Goal: Understand process/instructions: Learn how to perform a task or action

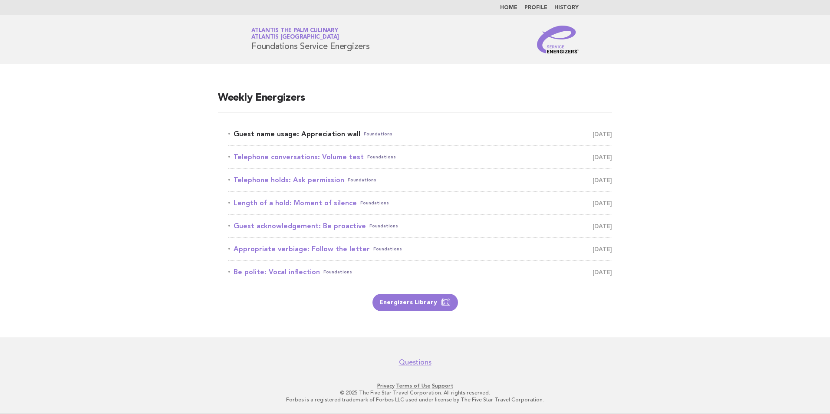
click at [287, 133] on link "Guest name usage: Appreciation wall Foundations August 18" at bounding box center [420, 134] width 384 height 12
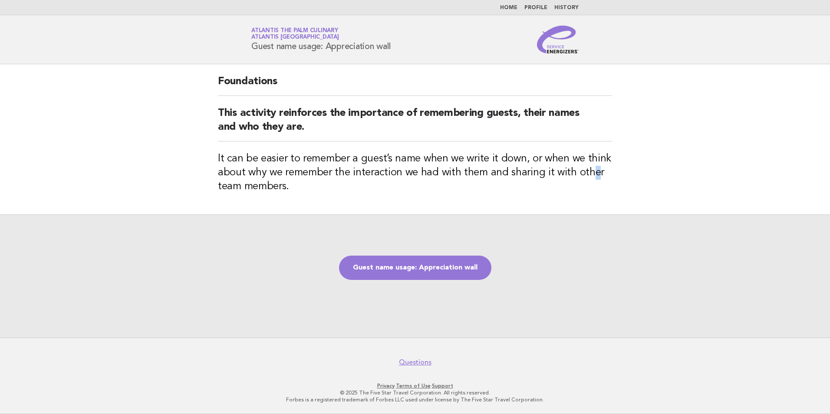
click at [594, 176] on h3 "It can be easier to remember a guest’s name when we write it down, or when we t…" at bounding box center [415, 173] width 394 height 42
drag, startPoint x: 594, startPoint y: 176, endPoint x: 658, endPoint y: 224, distance: 80.1
click at [658, 224] on div "Guest name usage: Appreciation wall" at bounding box center [415, 276] width 830 height 123
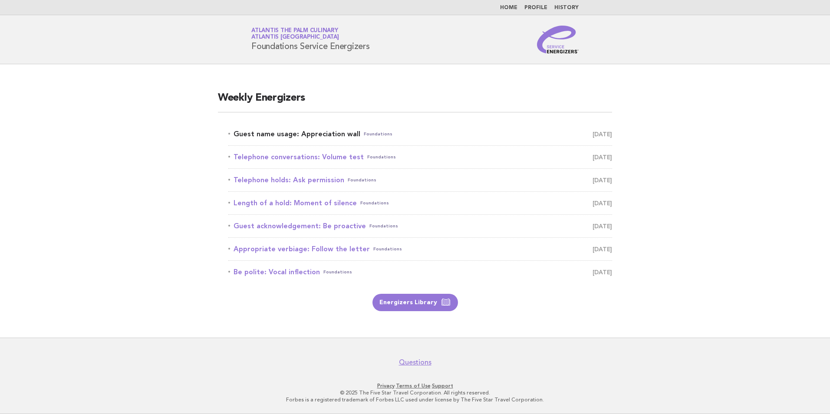
click at [364, 138] on span "Foundations" at bounding box center [378, 134] width 29 height 12
click at [343, 135] on link "Guest name usage: Appreciation wall Foundations August 18" at bounding box center [420, 134] width 384 height 12
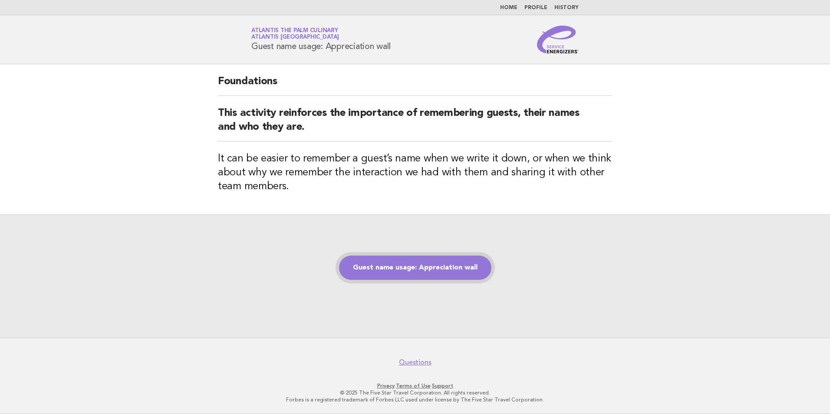
click at [413, 267] on link "Guest name usage: Appreciation wall" at bounding box center [415, 268] width 152 height 24
click at [427, 264] on link "Guest name usage: Appreciation wall" at bounding box center [415, 268] width 152 height 24
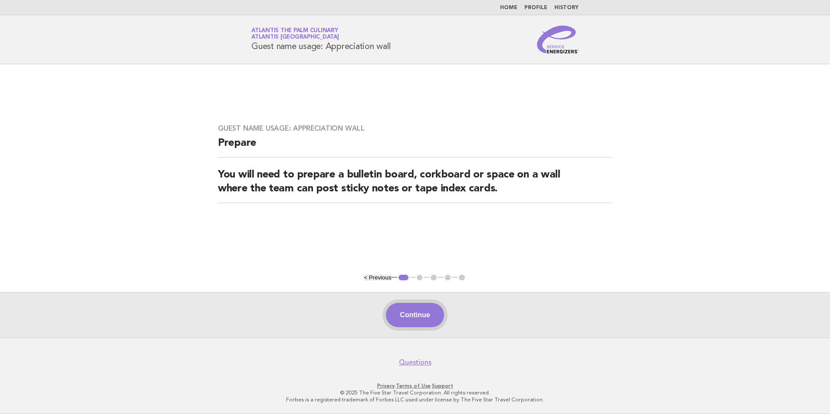
click at [417, 315] on button "Continue" at bounding box center [415, 315] width 58 height 24
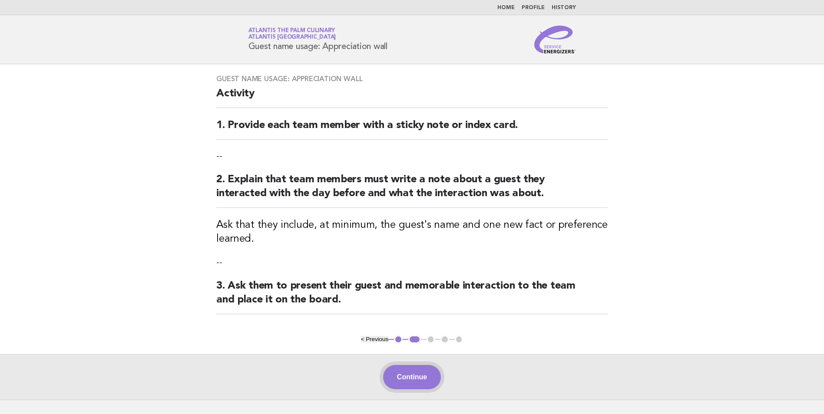
click at [421, 379] on button "Continue" at bounding box center [412, 377] width 58 height 24
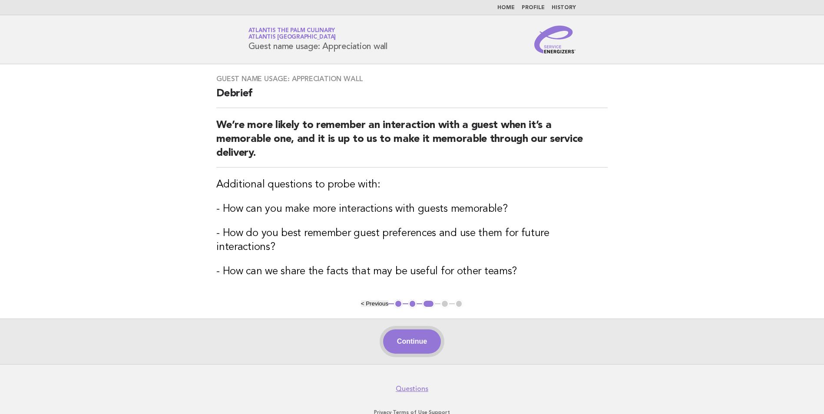
click at [413, 330] on button "Continue" at bounding box center [412, 342] width 58 height 24
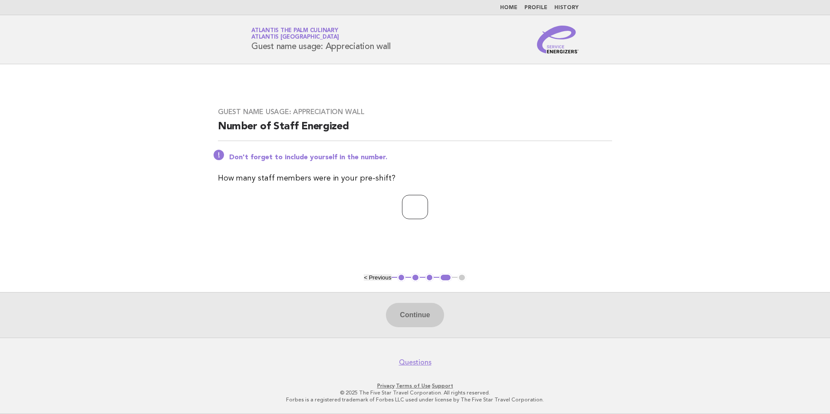
click at [404, 204] on input "number" at bounding box center [415, 207] width 26 height 24
type input "**"
click at [413, 319] on button "Continue" at bounding box center [415, 315] width 58 height 24
